Goal: Task Accomplishment & Management: Complete application form

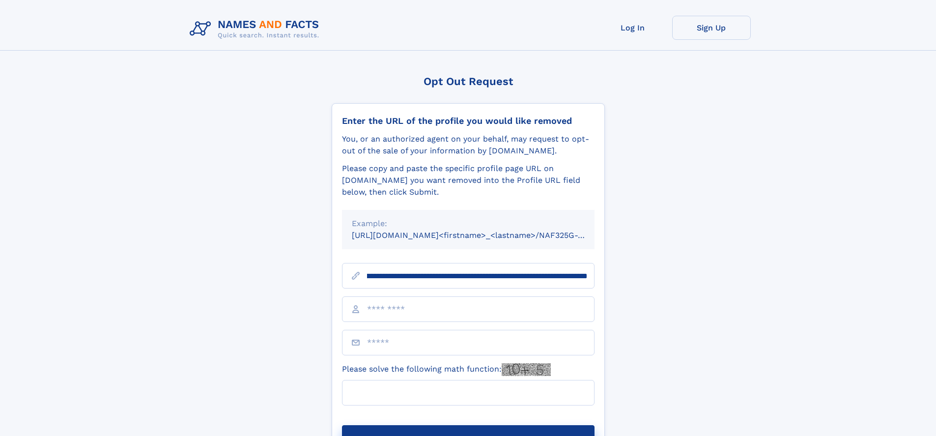
scroll to position [0, 114]
type input "**********"
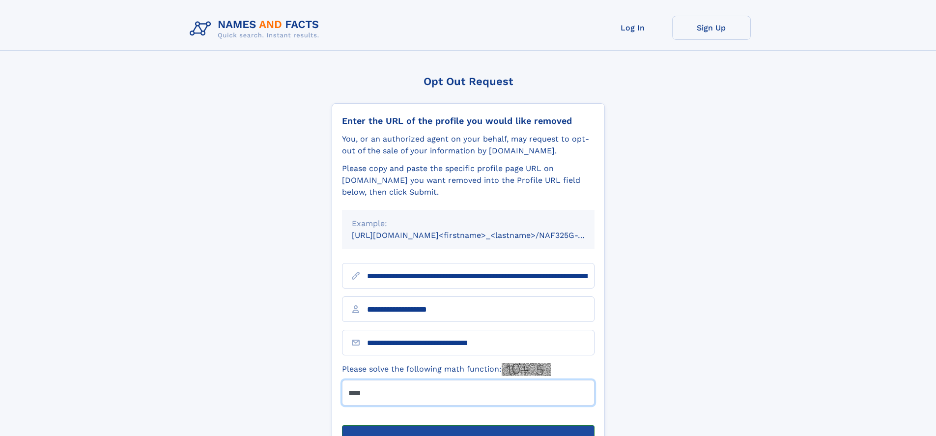
type input "****"
click at [468, 425] on button "Submit Opt Out Request" at bounding box center [468, 440] width 253 height 31
